Goal: Information Seeking & Learning: Check status

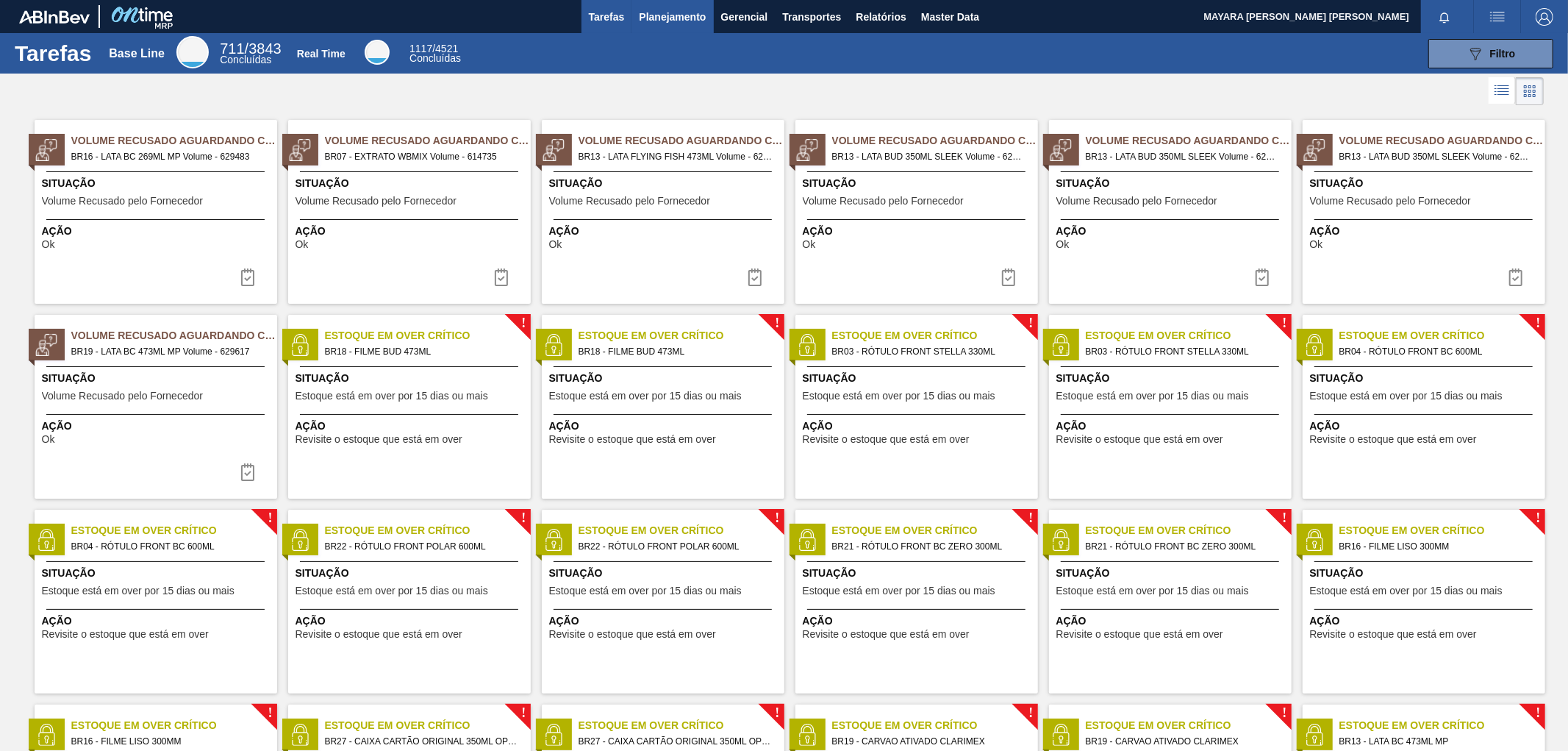
click at [659, 11] on span "Planejamento" at bounding box center [672, 17] width 67 height 18
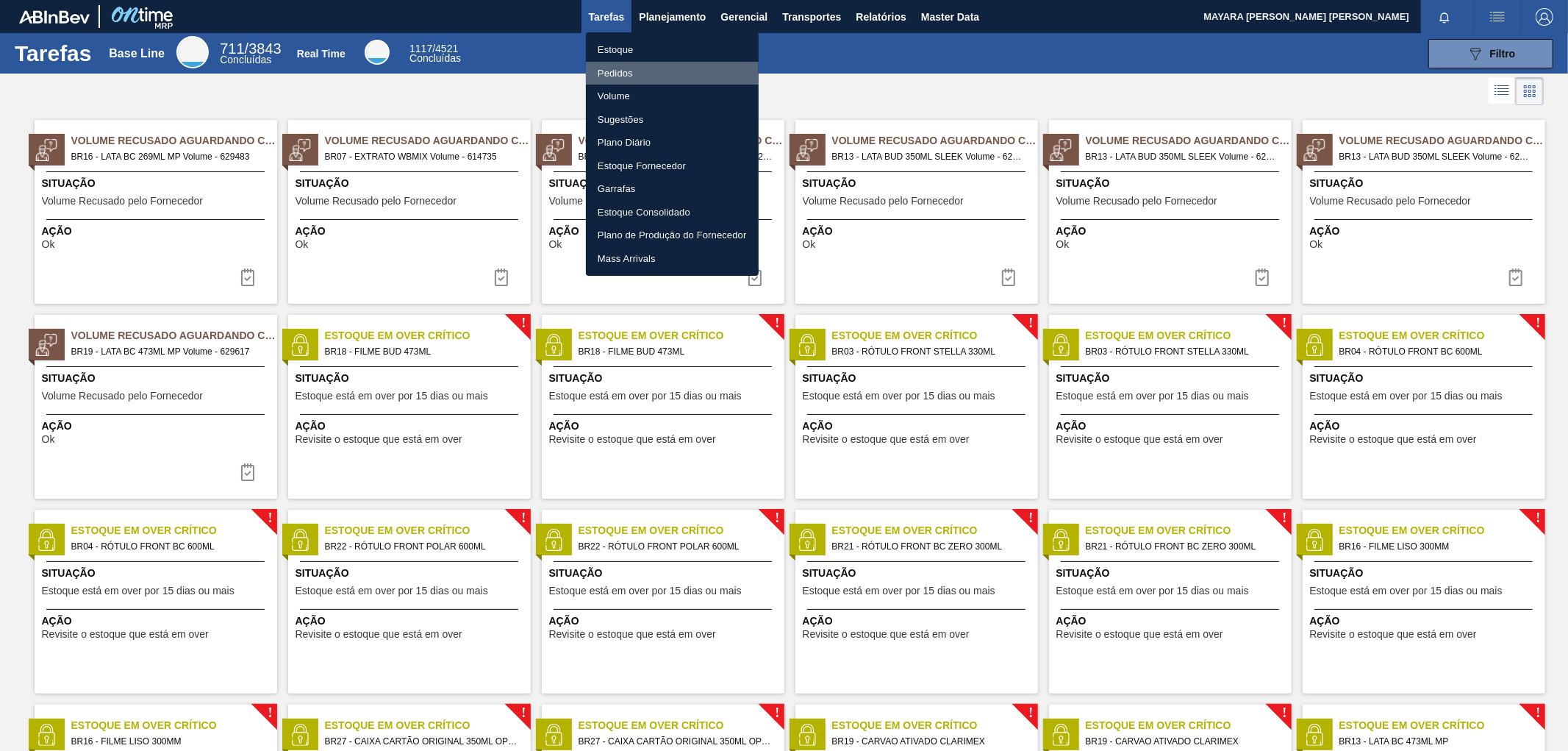
click at [628, 70] on li "Pedidos" at bounding box center [671, 73] width 173 height 24
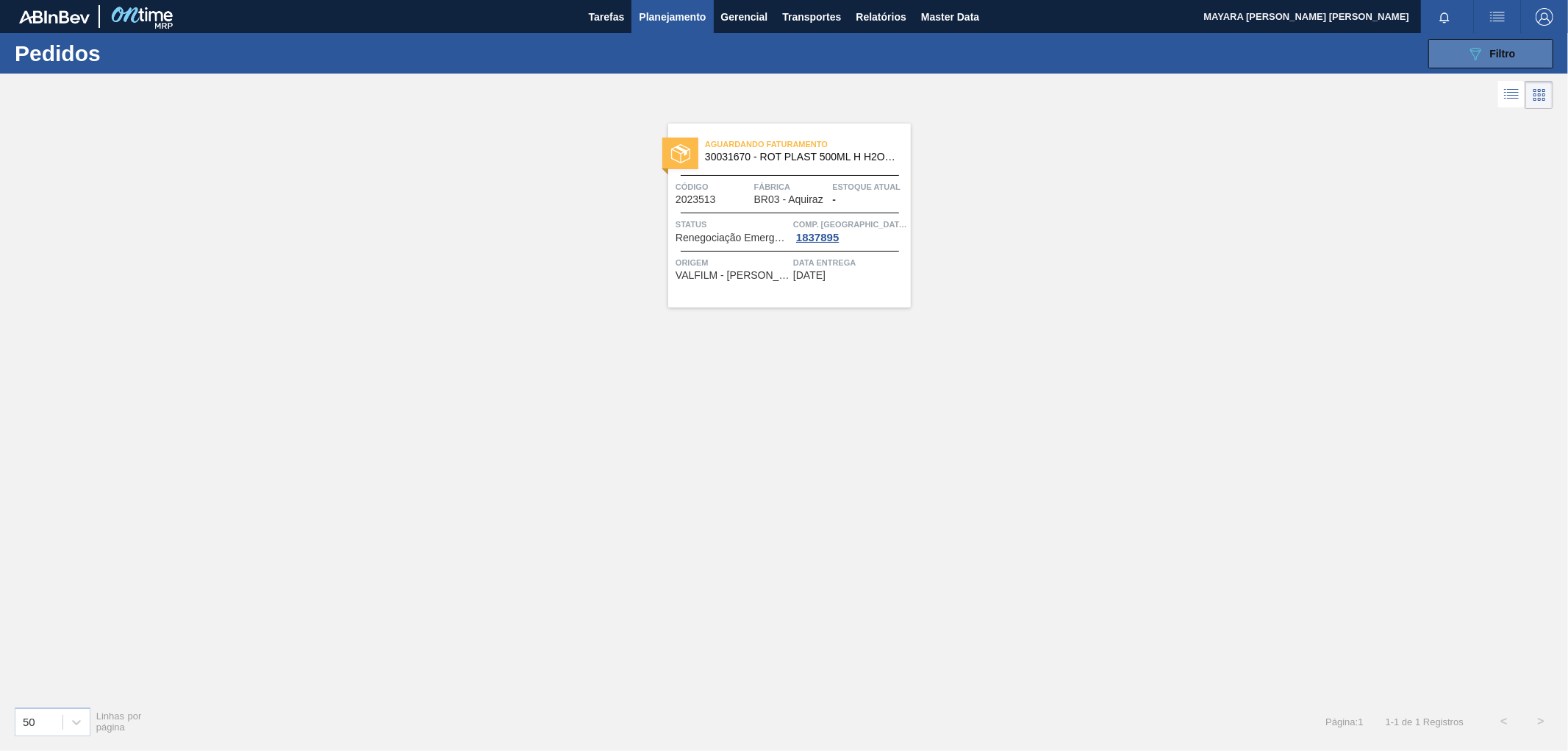
click at [1481, 61] on icon "089F7B8B-B2A5-4AFE-B5C0-19BA573D28AC" at bounding box center [1475, 54] width 18 height 18
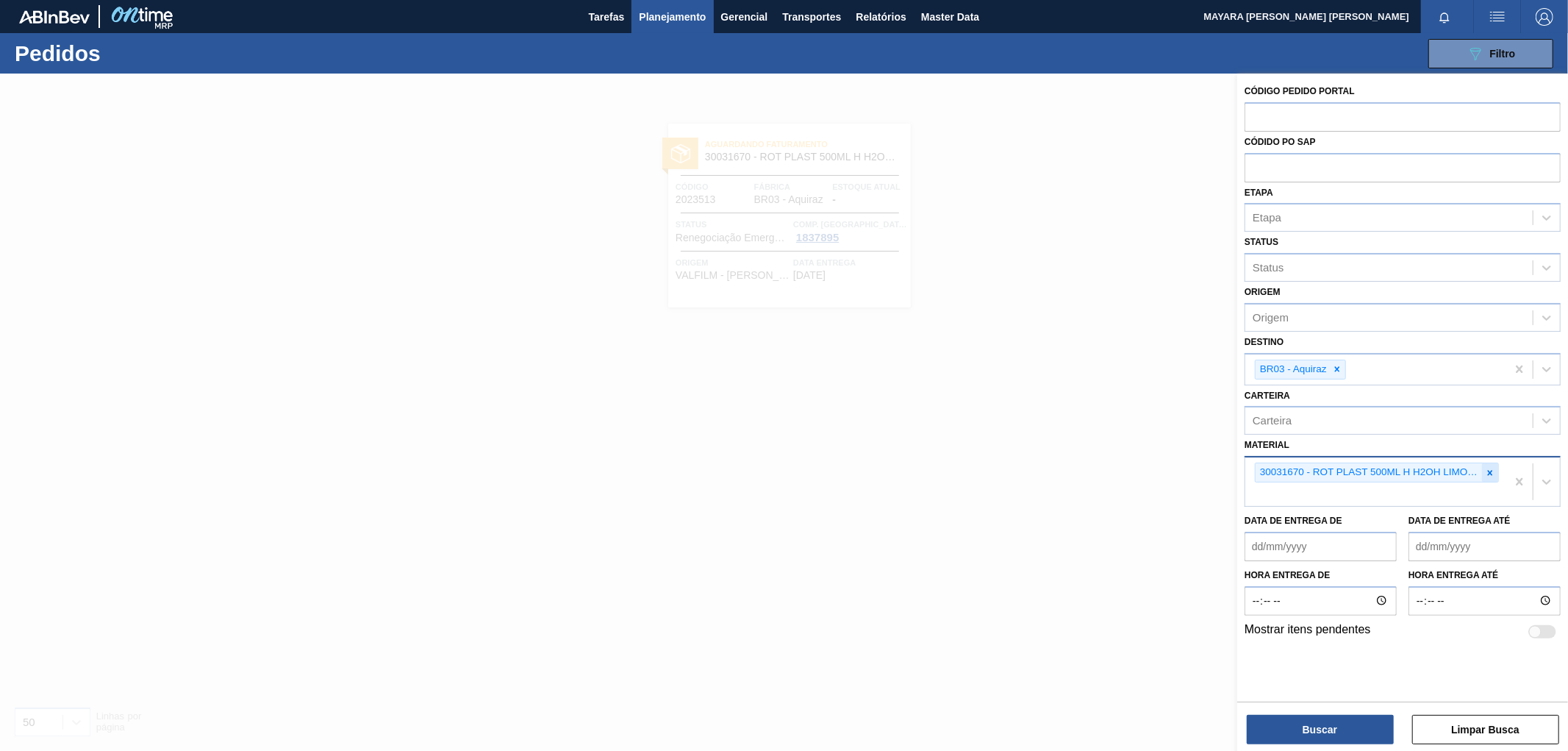
click at [1493, 468] on icon at bounding box center [1489, 473] width 11 height 11
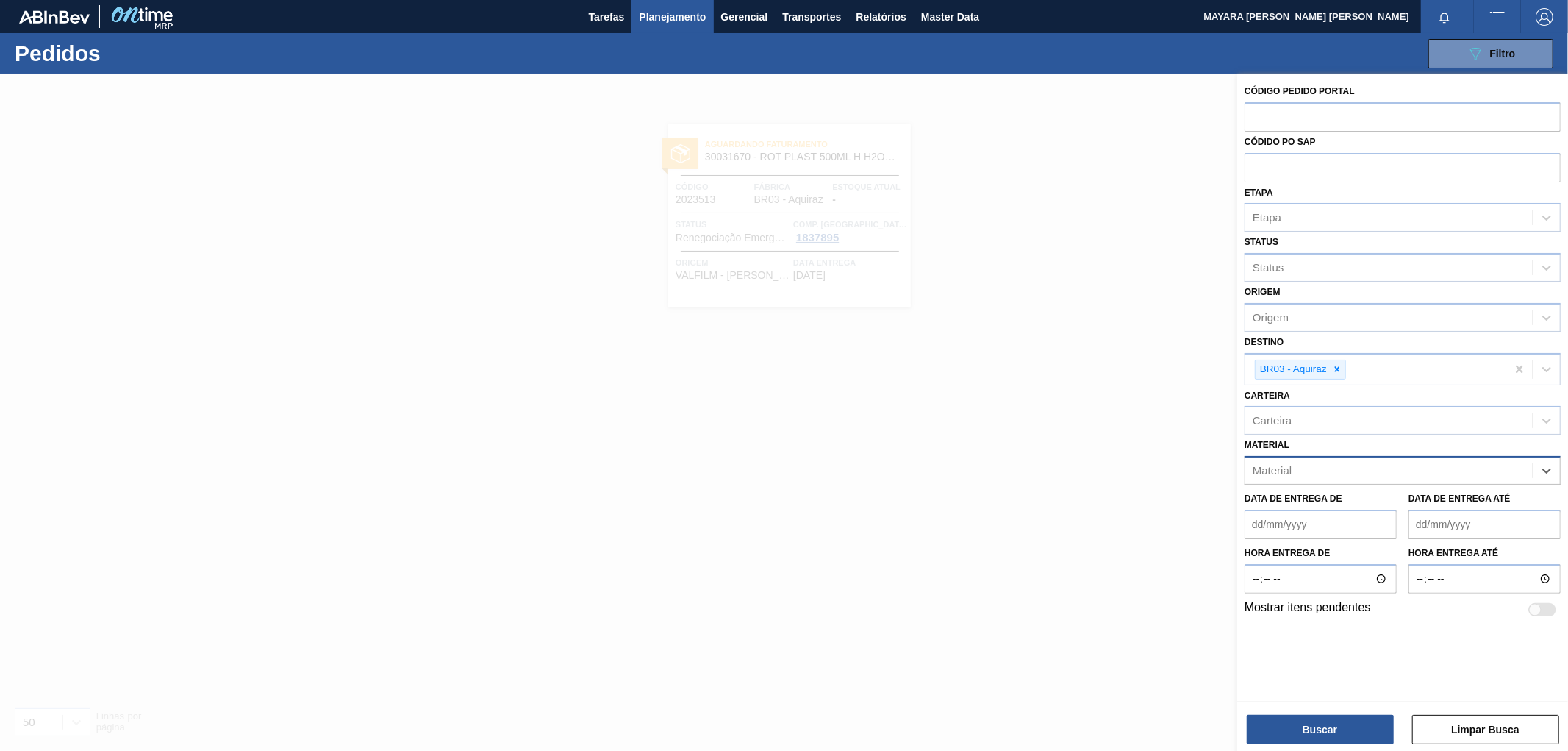
paste input "30030650"
type input "30030650"
click at [1390, 501] on div "30030650 - TAMPA PLAST PEPSI ZERO NIV24" at bounding box center [1403, 506] width 316 height 27
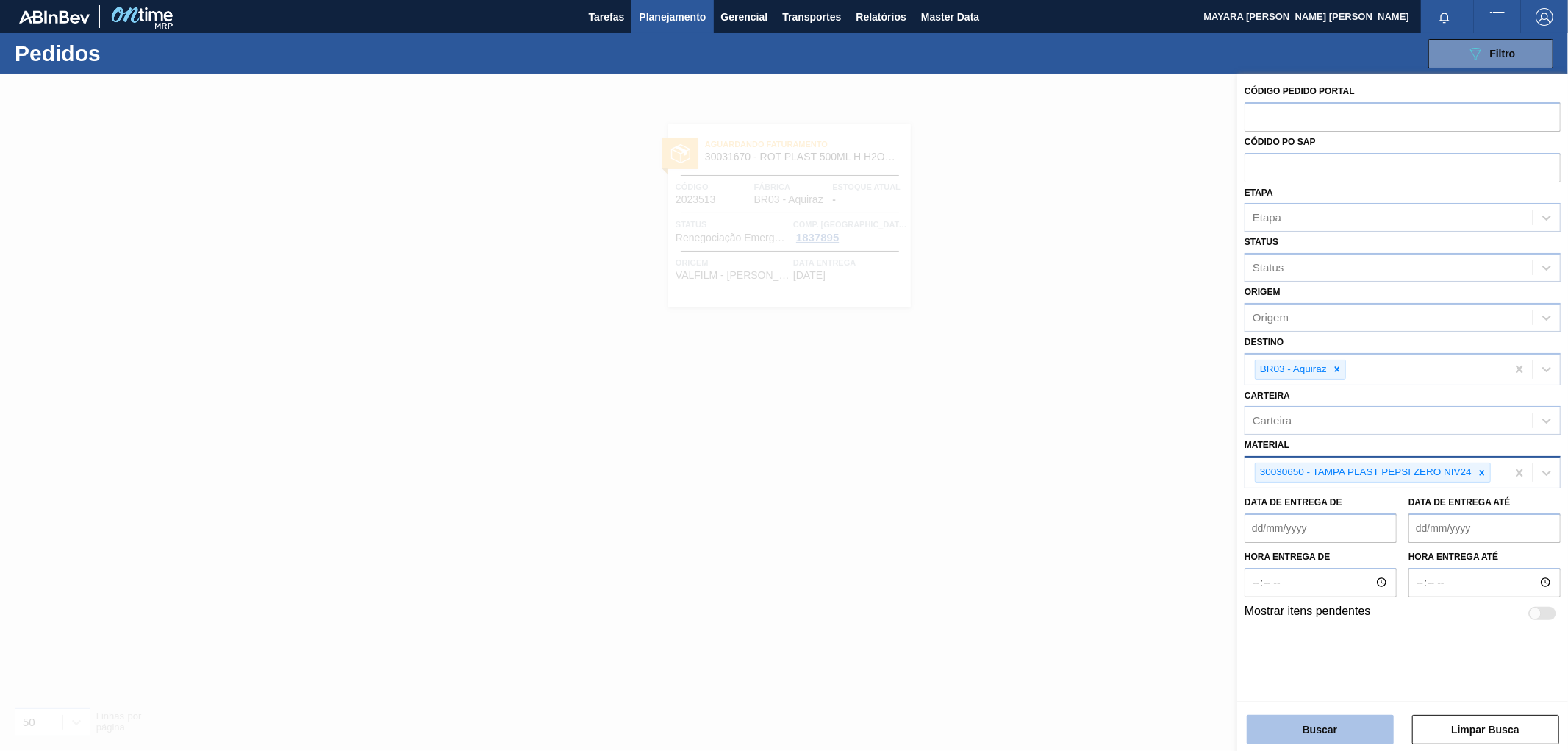
click at [1317, 722] on button "Buscar" at bounding box center [1320, 730] width 147 height 29
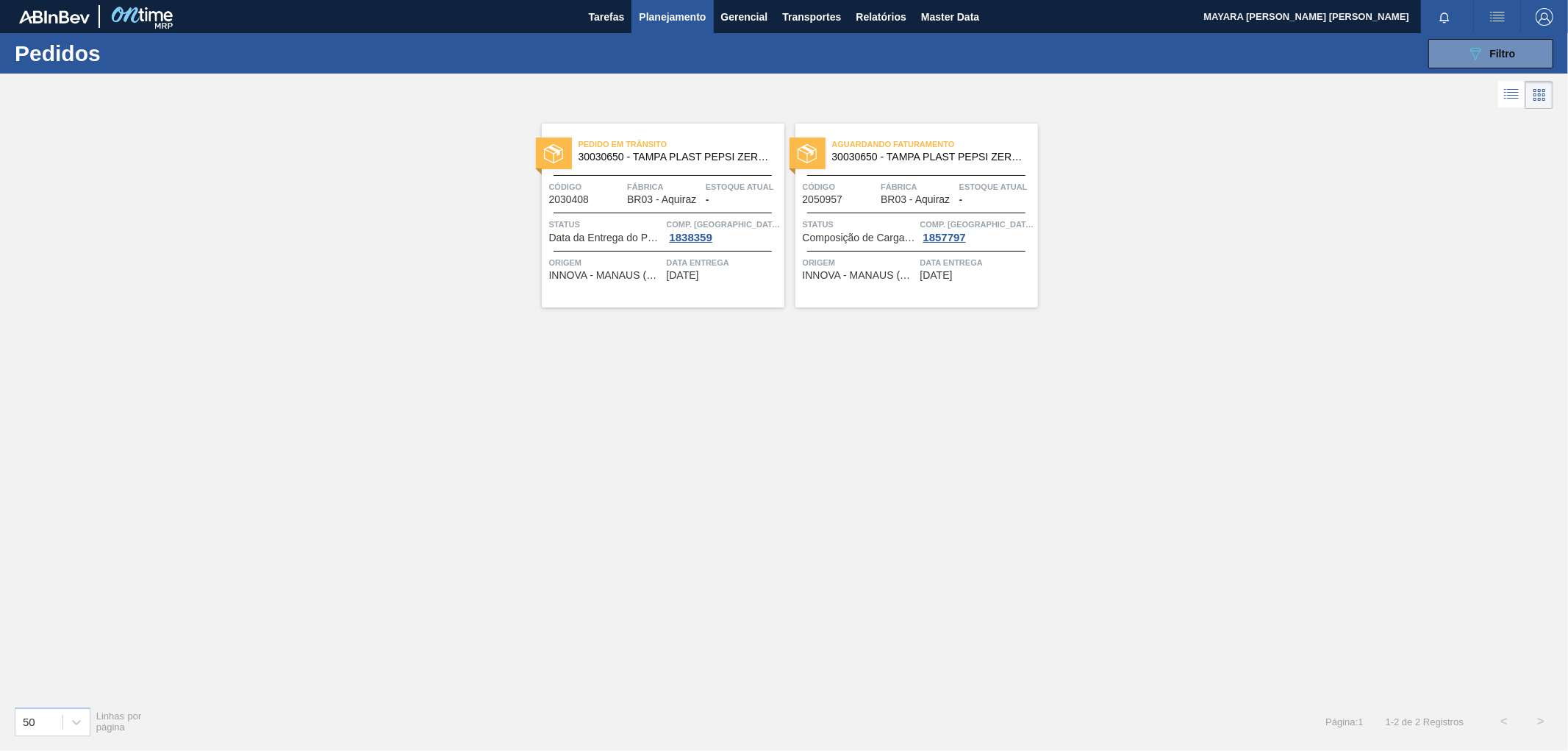
click at [654, 274] on span "INNOVA - MANAUS (AM)" at bounding box center [606, 274] width 114 height 11
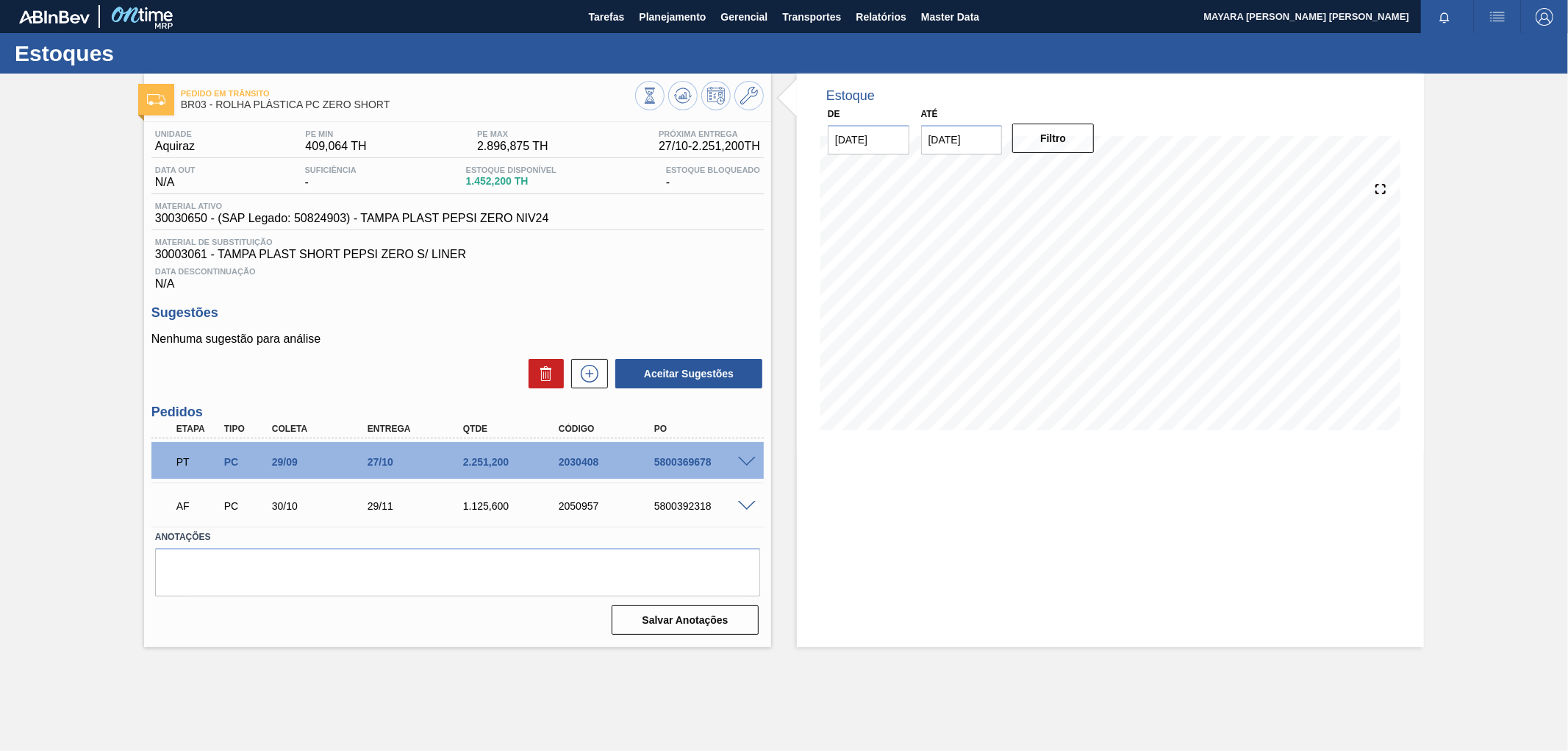
click at [743, 457] on span at bounding box center [747, 461] width 18 height 11
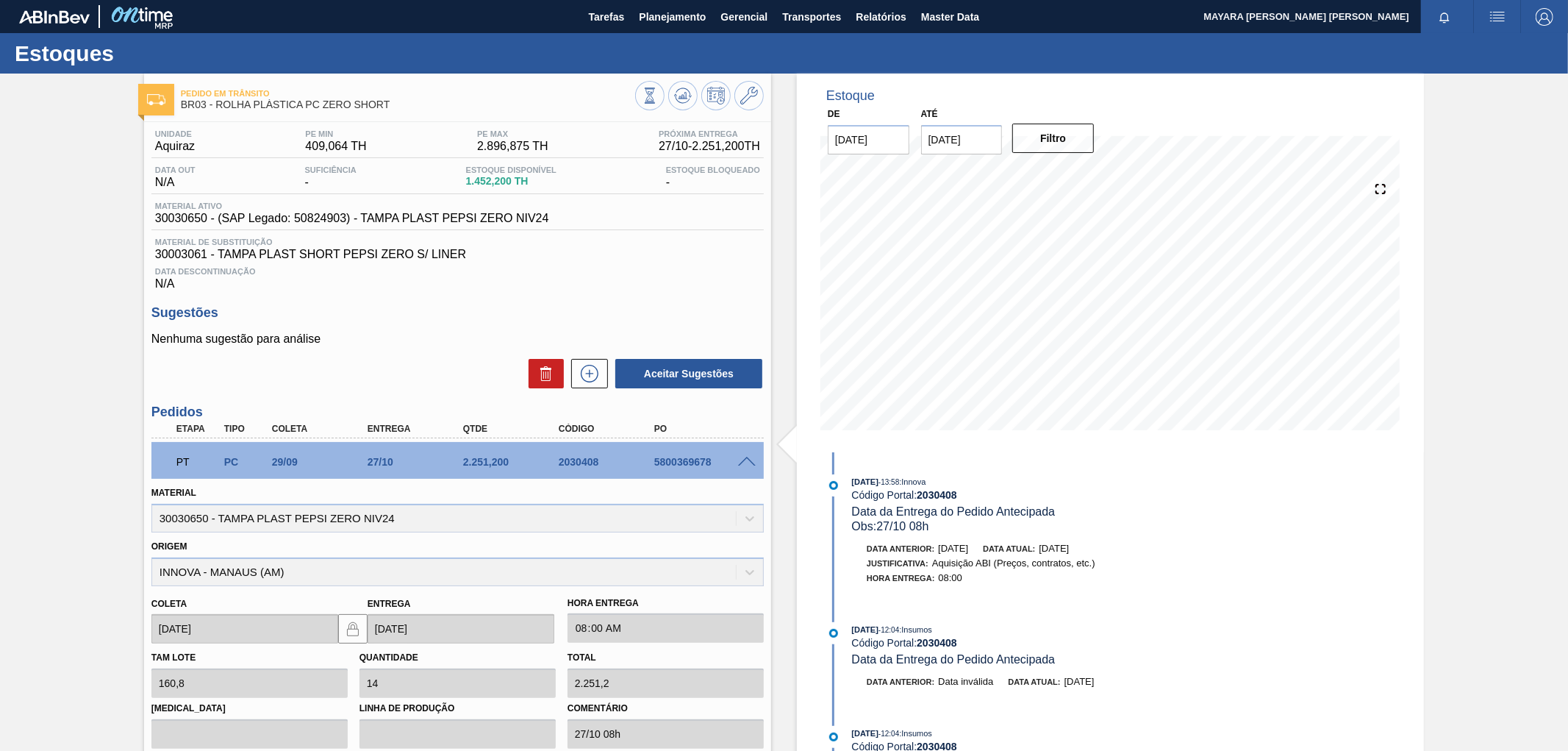
click at [676, 467] on div "PT PC 29/09 27/10 2.251,[PHONE_NUMBER] 5800369678" at bounding box center [454, 460] width 573 height 29
click at [671, 464] on div "5800369678" at bounding box center [704, 462] width 108 height 11
copy div "5800369678"
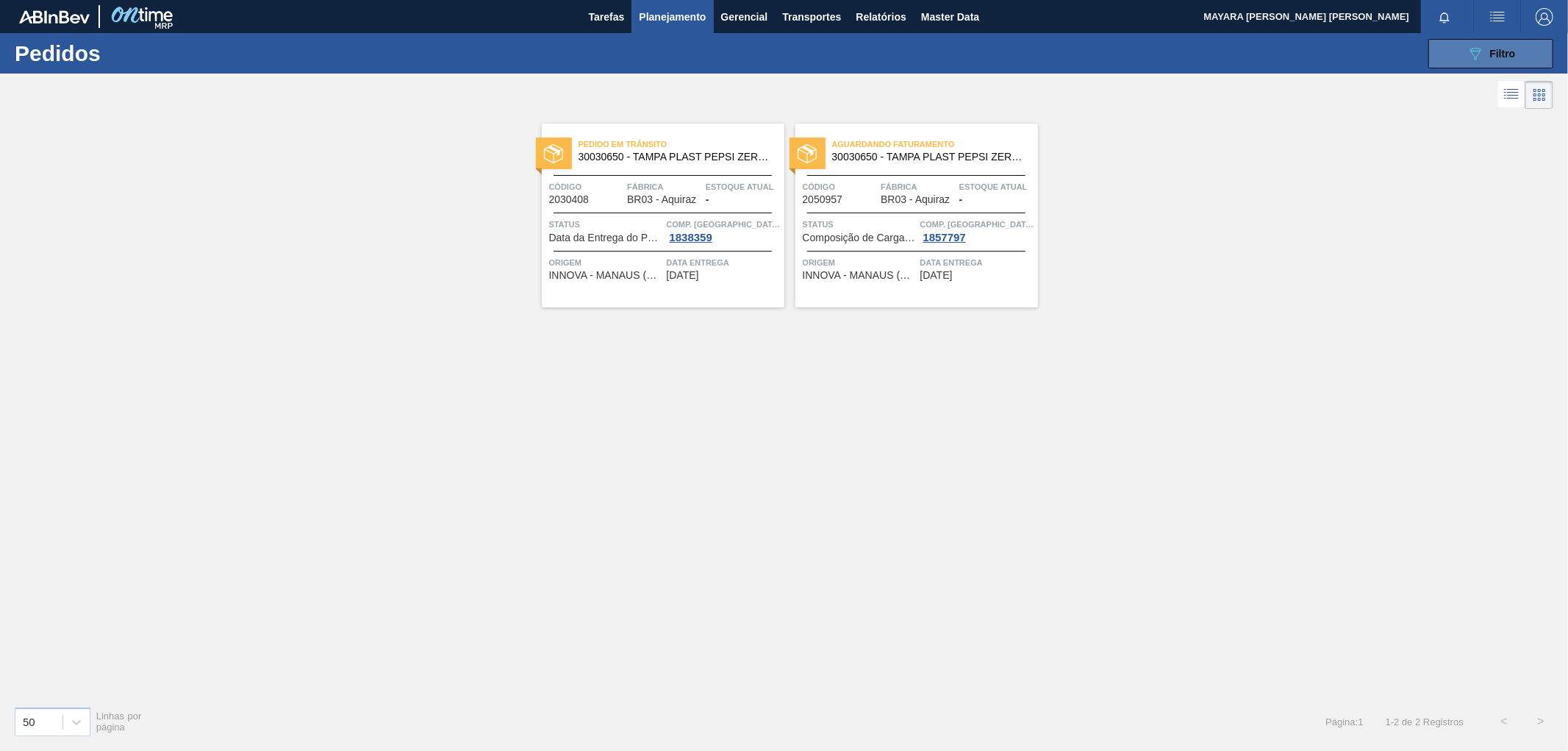
click at [1462, 52] on button "089F7B8B-B2A5-4AFE-B5C0-19BA573D28AC Filtro" at bounding box center [1490, 54] width 125 height 29
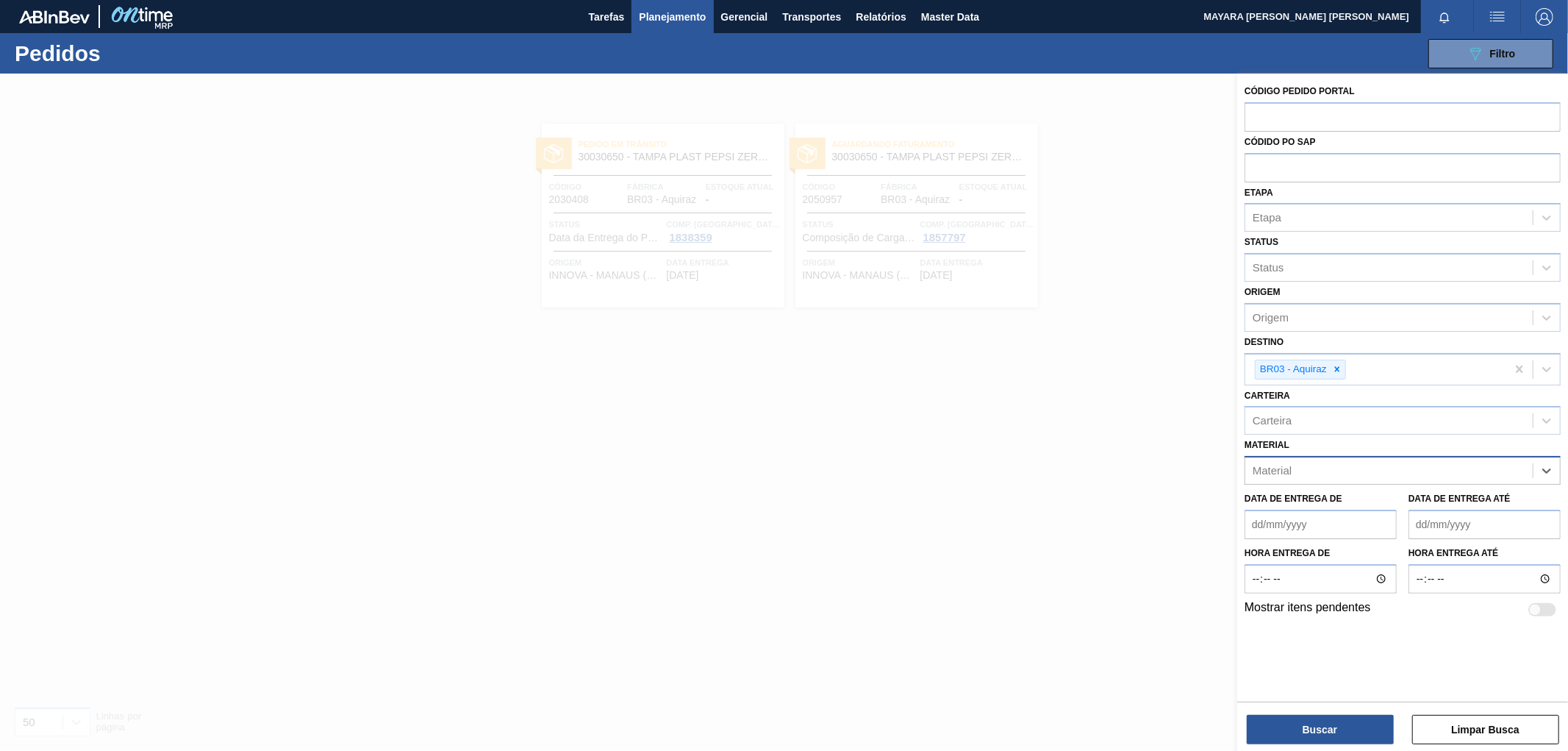
paste input "20005594"
type input "20005594"
click at [1449, 502] on div "20005594 - ROT FRONT BRAHMA DM 300 429 CX96MIL" at bounding box center [1403, 506] width 316 height 27
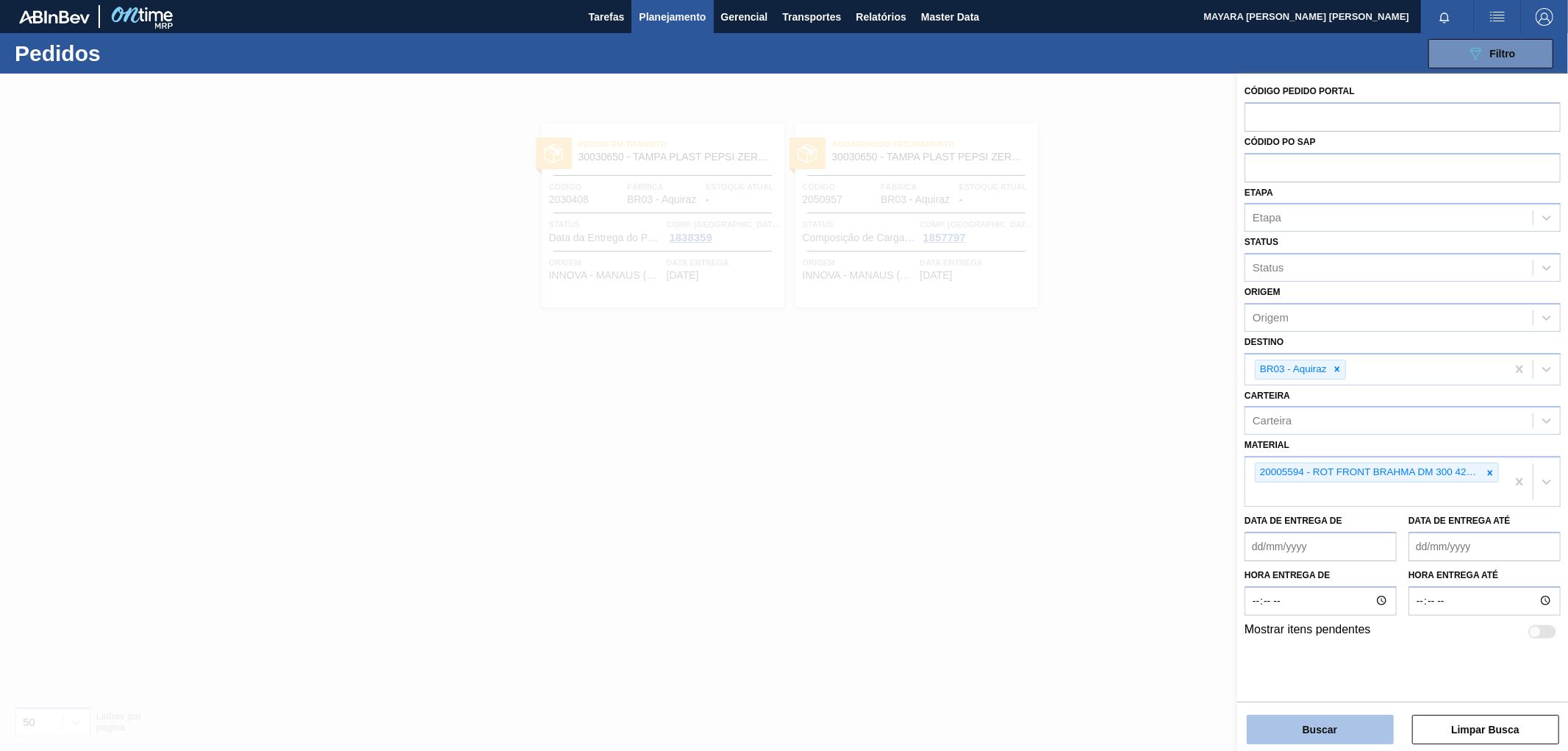
click at [1346, 722] on button "Buscar" at bounding box center [1320, 730] width 147 height 29
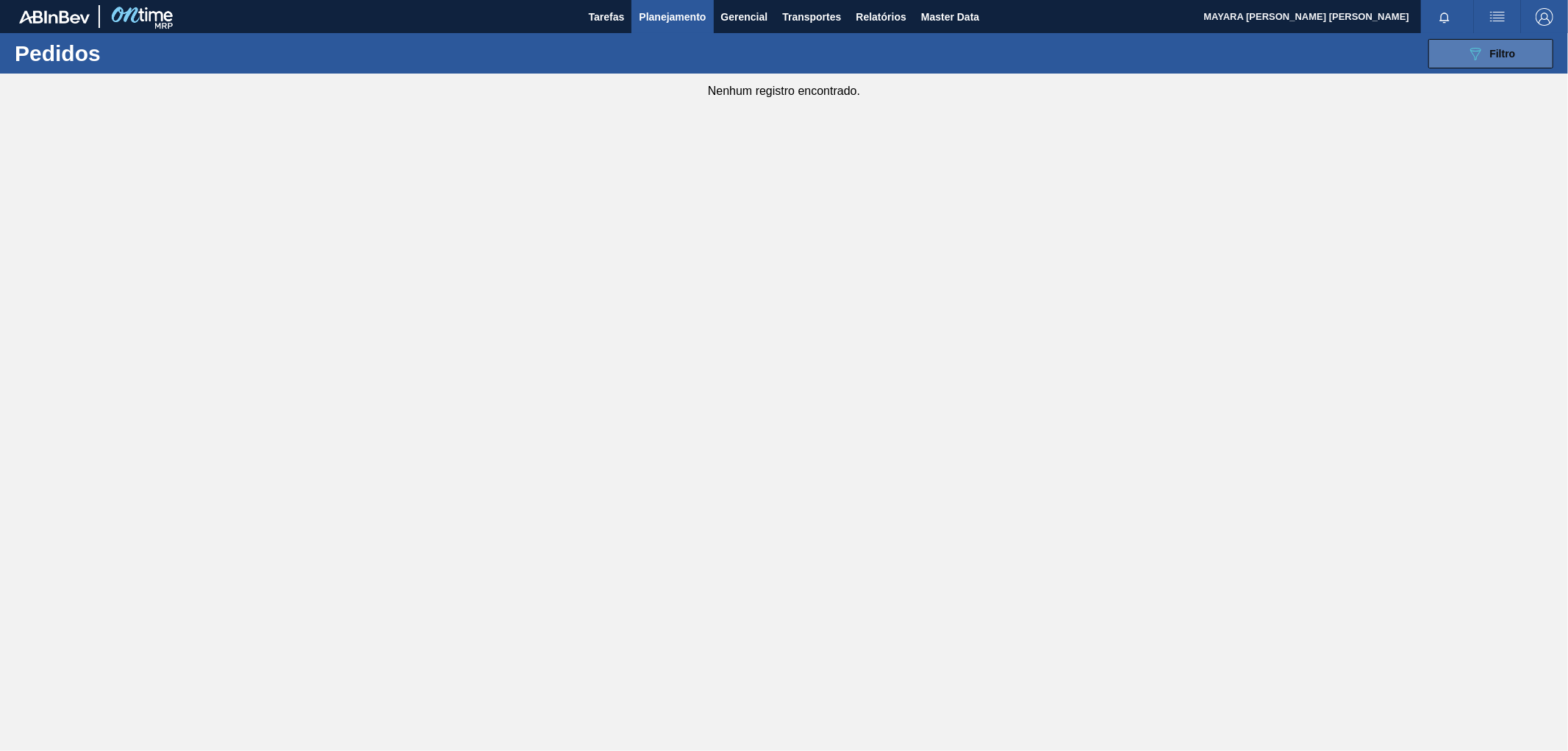
click at [1500, 47] on div "089F7B8B-B2A5-4AFE-B5C0-19BA573D28AC Filtro" at bounding box center [1491, 54] width 49 height 18
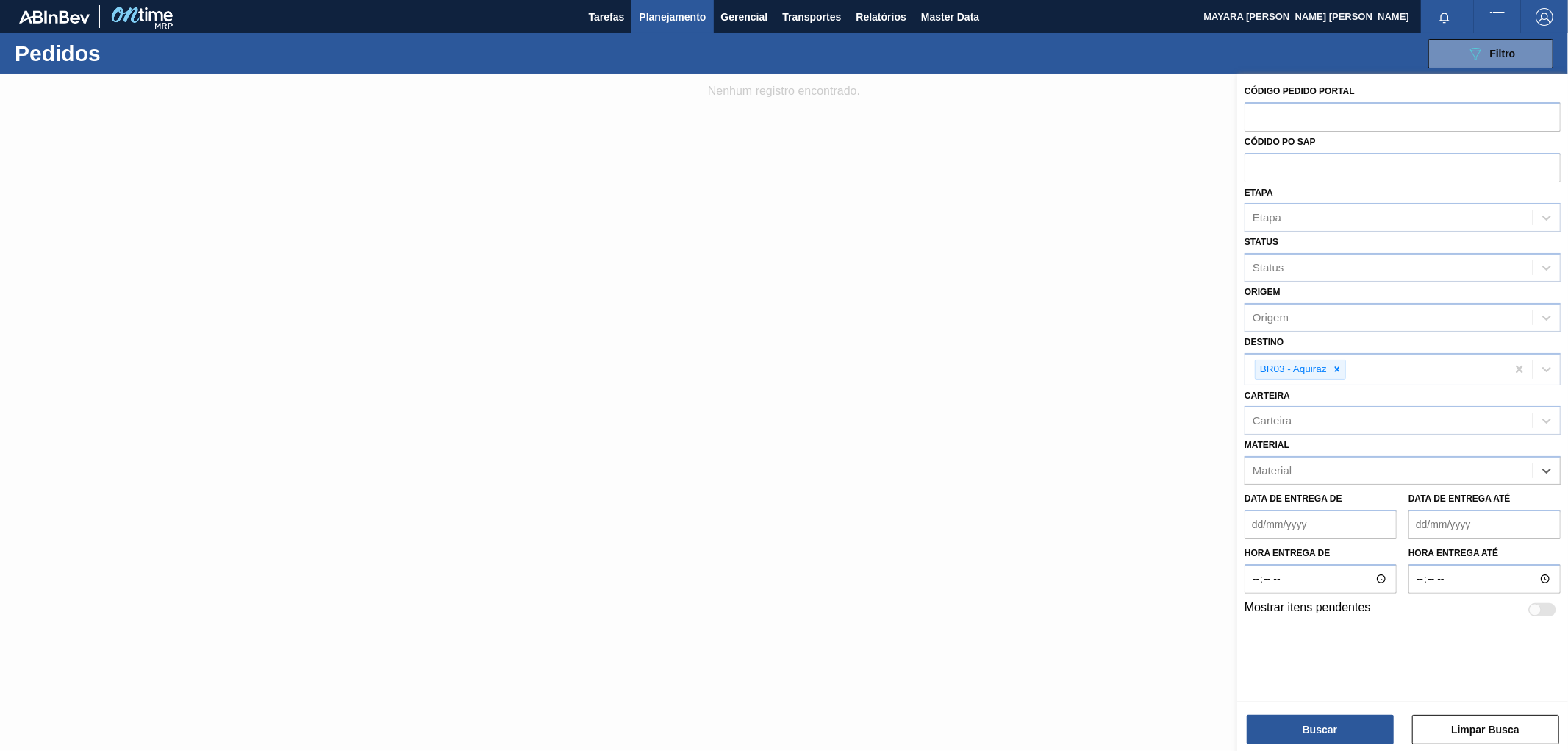
click at [689, 15] on span "Planejamento" at bounding box center [672, 17] width 67 height 18
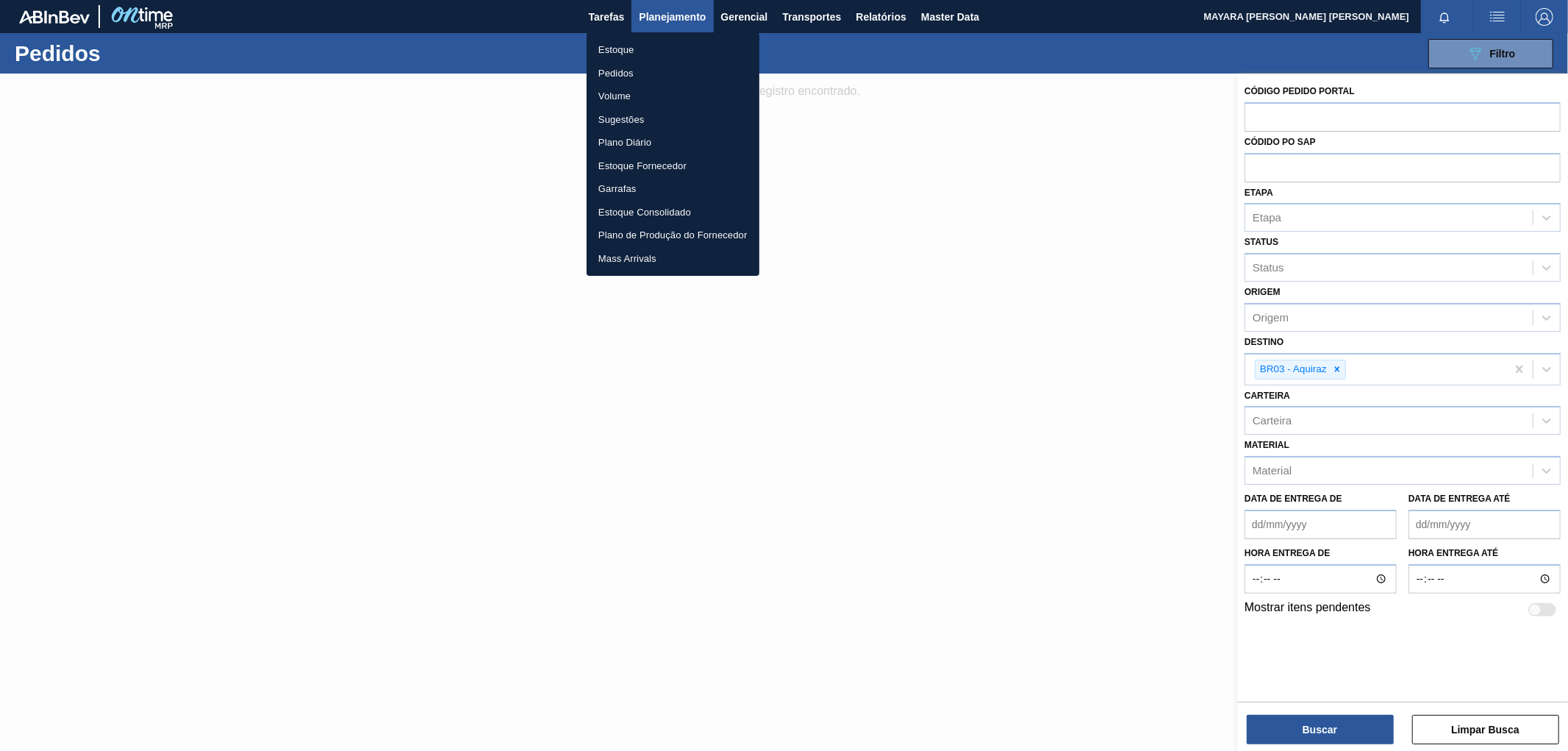
click at [626, 47] on li "Estoque" at bounding box center [672, 50] width 173 height 24
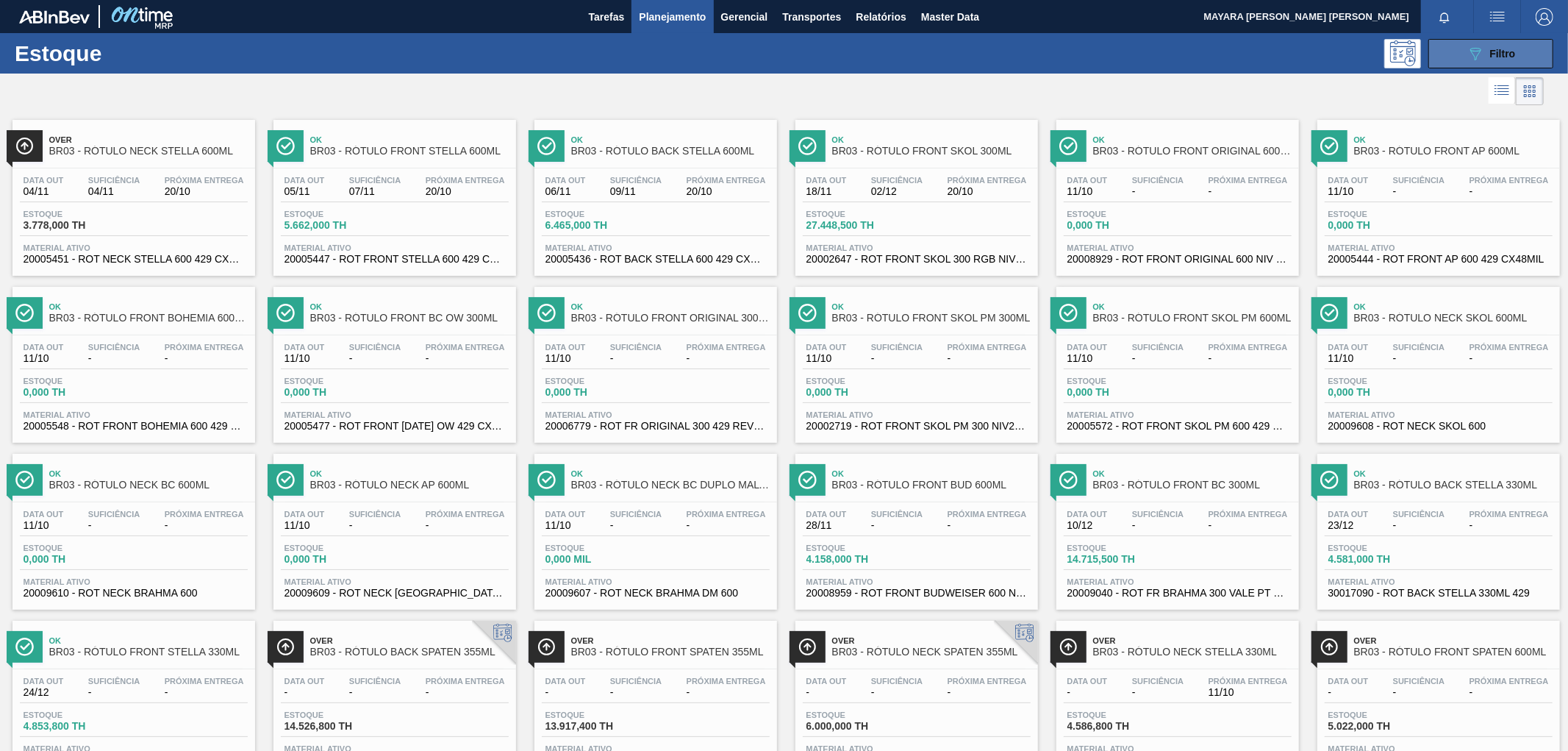
click at [1523, 43] on button "089F7B8B-B2A5-4AFE-B5C0-19BA573D28AC Filtro" at bounding box center [1490, 54] width 125 height 29
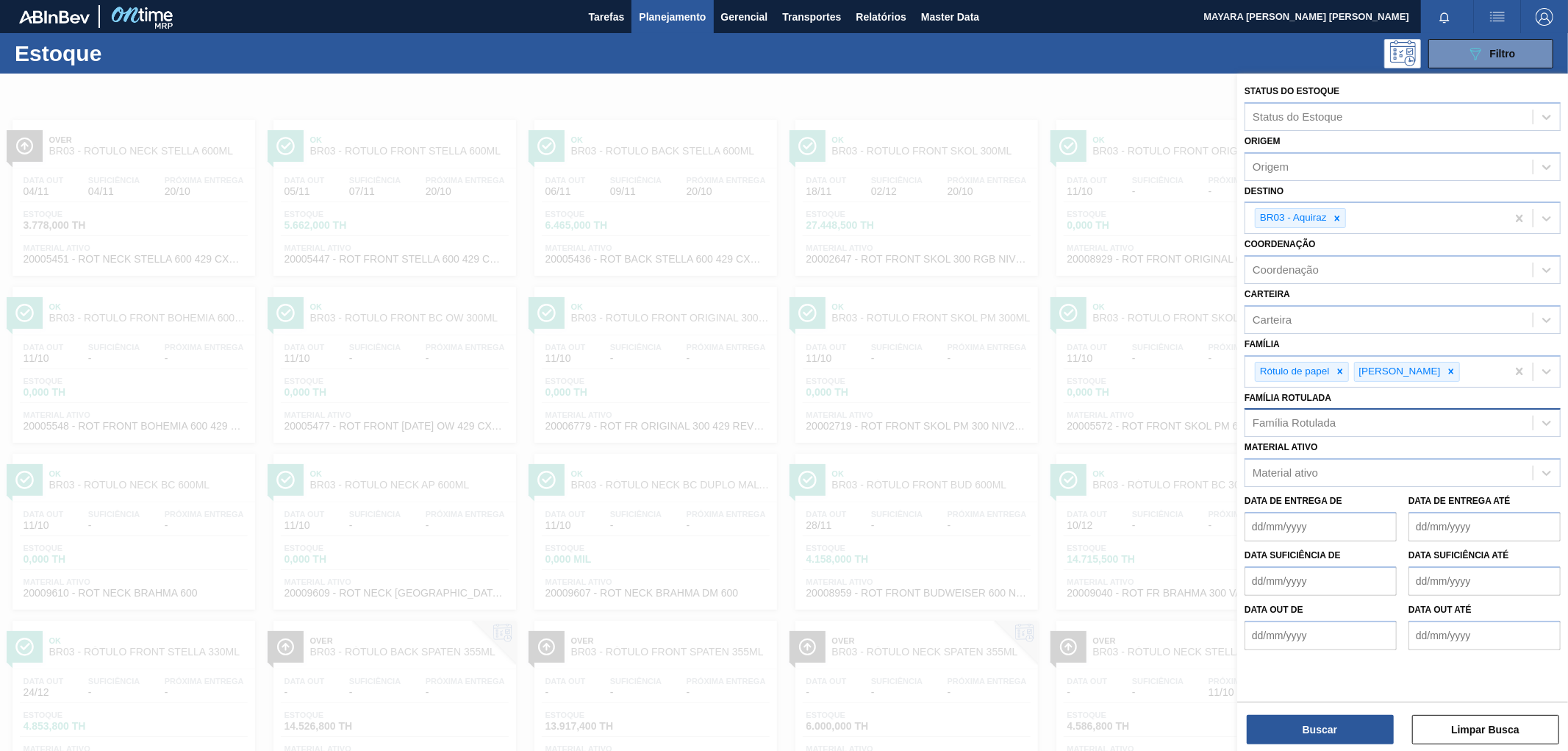
click at [1379, 423] on div "Família Rotulada" at bounding box center [1389, 423] width 287 height 21
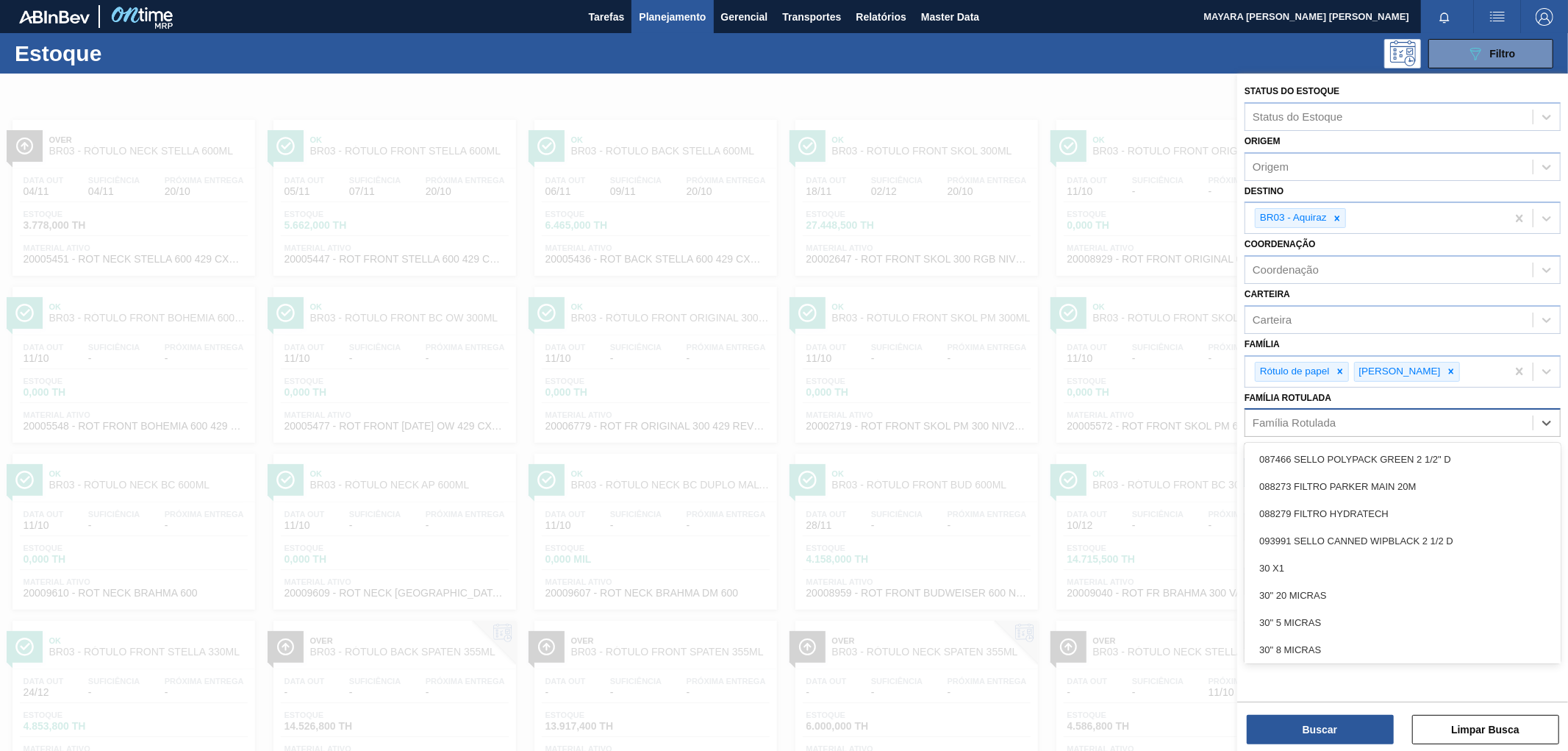
paste Rotulada "20005594"
type Rotulada "20005594"
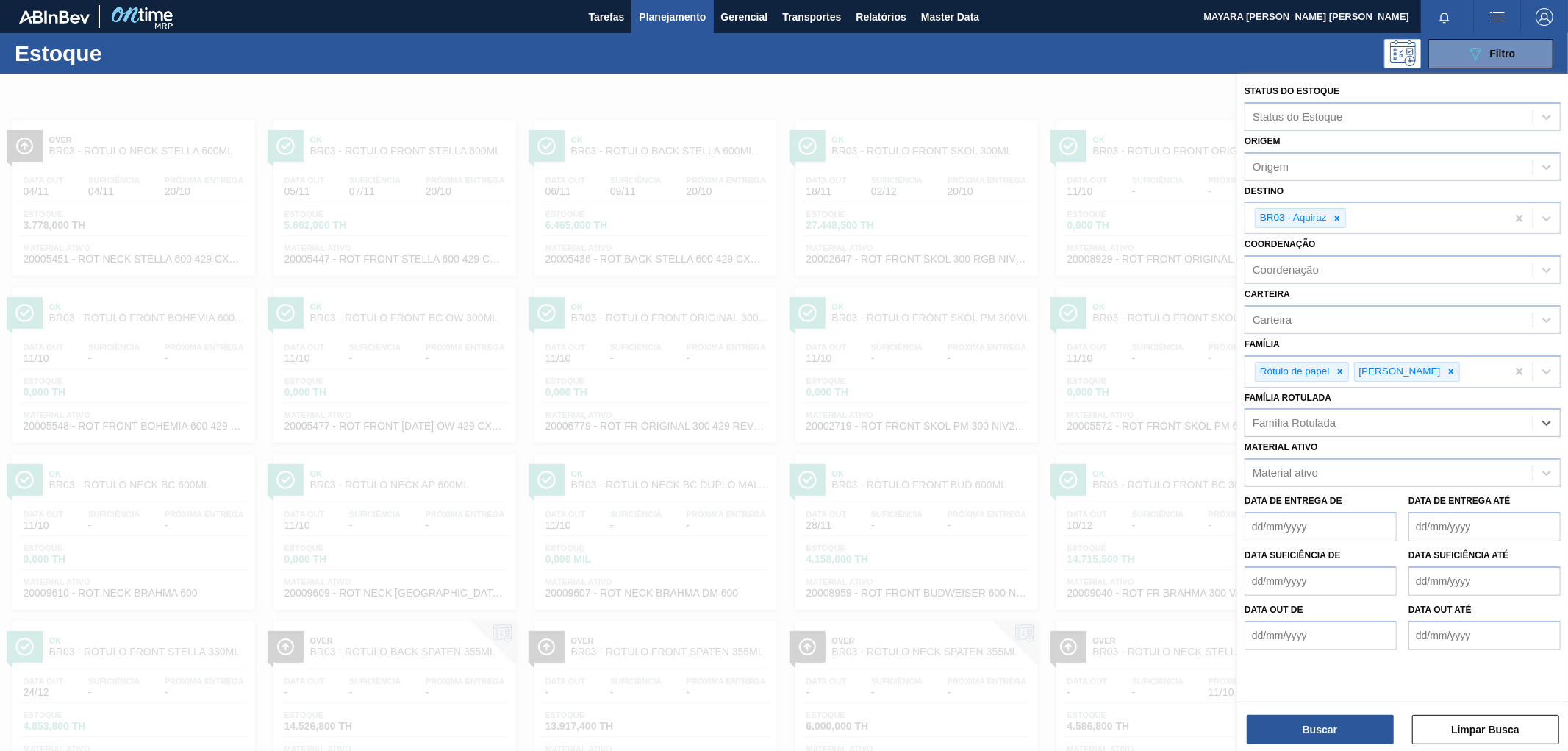
drag, startPoint x: 1444, startPoint y: 424, endPoint x: 1177, endPoint y: 421, distance: 267.0
click at [1237, 421] on div "Status do Estoque Status do Estoque Origem Origem Destino BR03 - Aquiraz Coorde…" at bounding box center [1403, 449] width 331 height 751
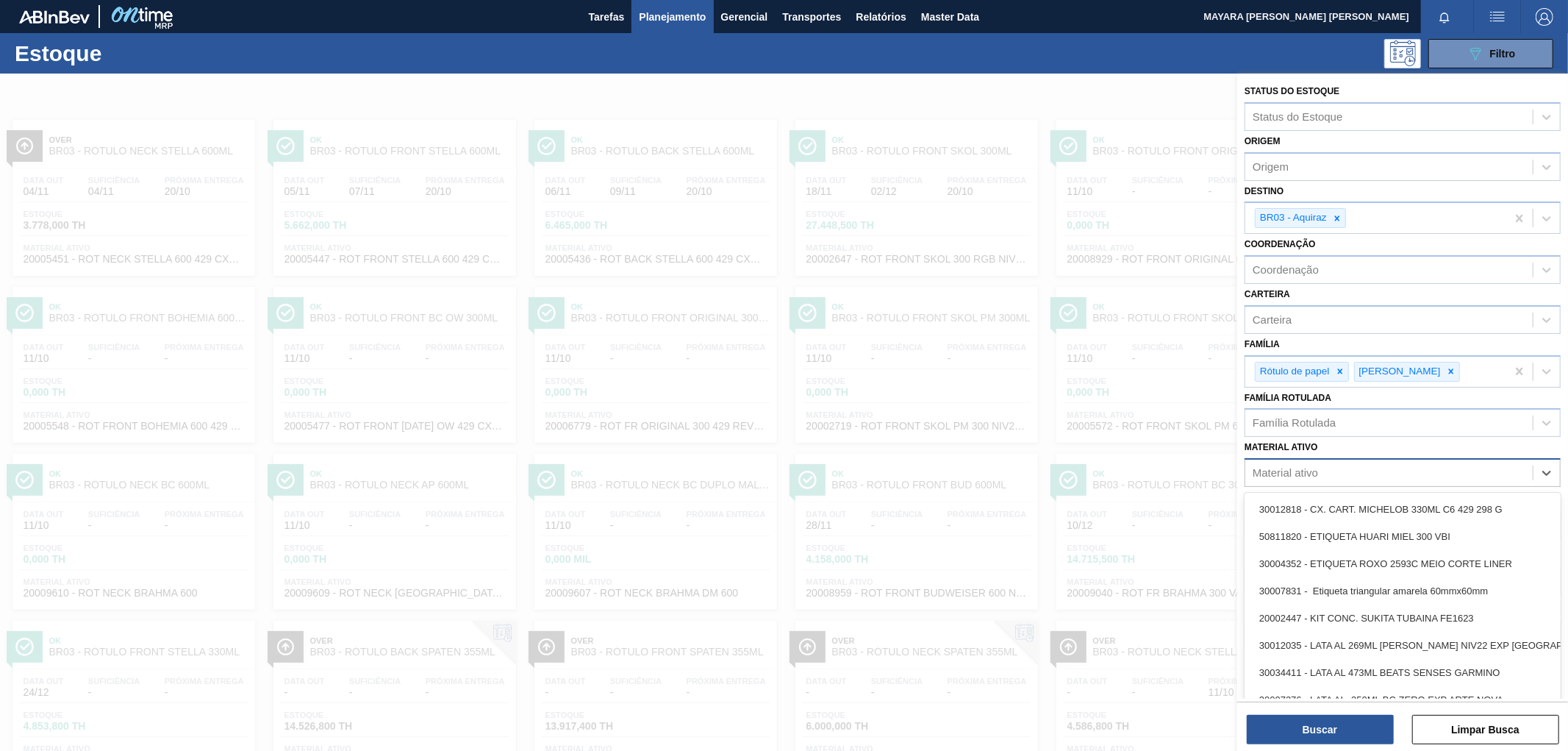
click at [1268, 468] on div "Material ativo" at bounding box center [1286, 473] width 66 height 12
paste ativo "20005594"
type ativo "20005594"
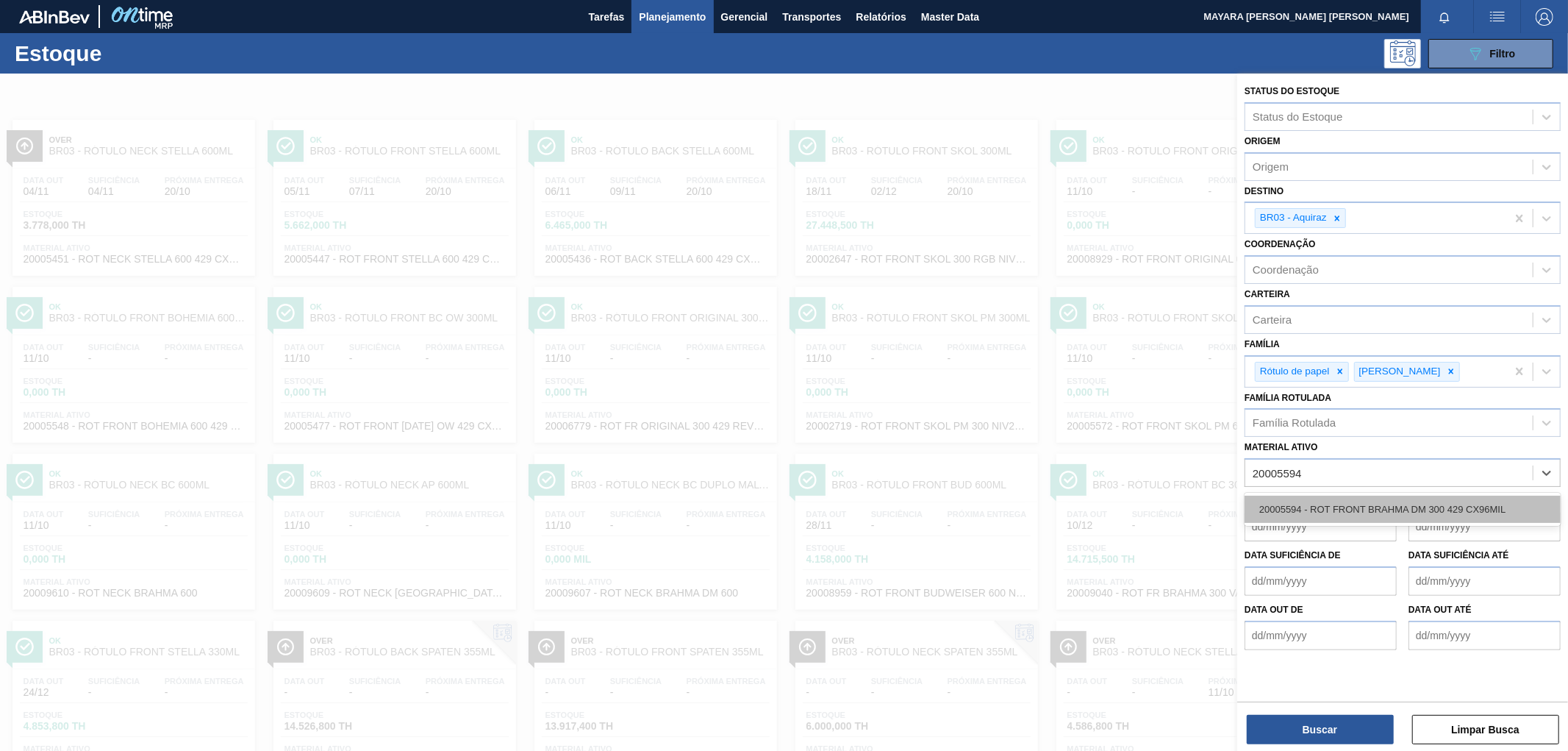
click at [1287, 499] on div "20005594 - ROT FRONT BRAHMA DM 300 429 CX96MIL" at bounding box center [1403, 509] width 316 height 27
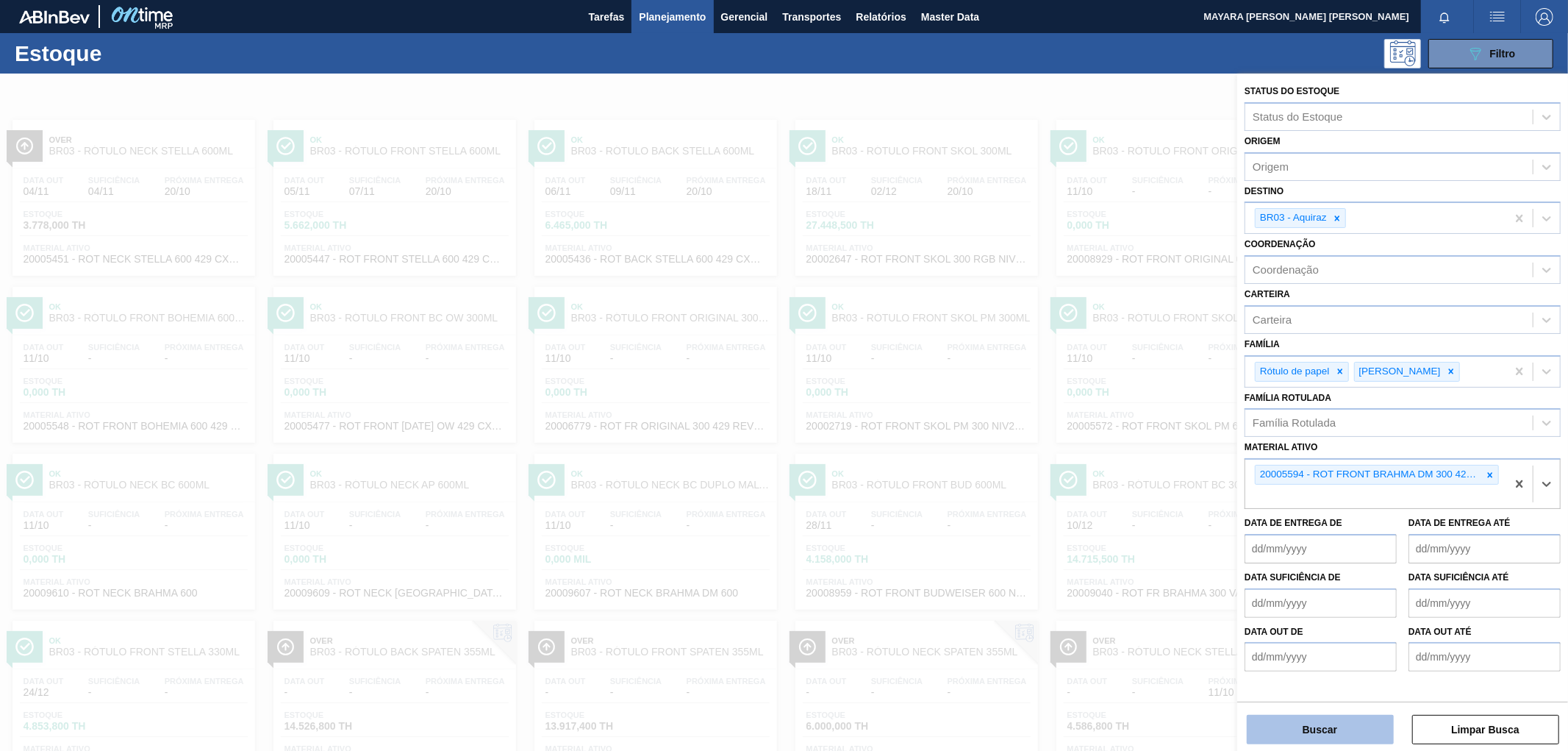
click at [1317, 730] on button "Buscar" at bounding box center [1320, 730] width 147 height 29
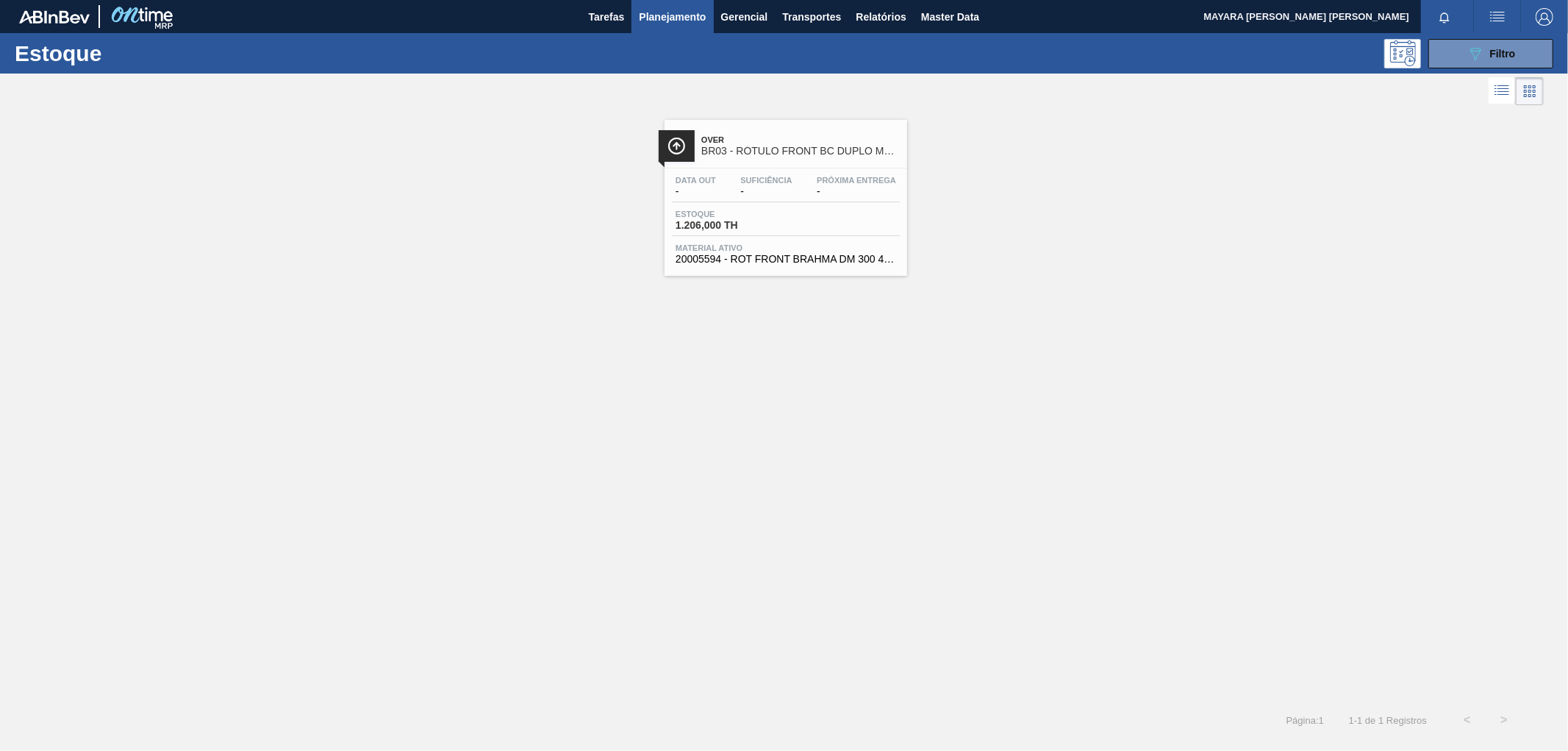
click at [828, 205] on div "Data out - Suficiência - Próxima Entrega - Estoque 1.206,000 TH Material ativo …" at bounding box center [785, 219] width 242 height 100
